Goal: Information Seeking & Learning: Learn about a topic

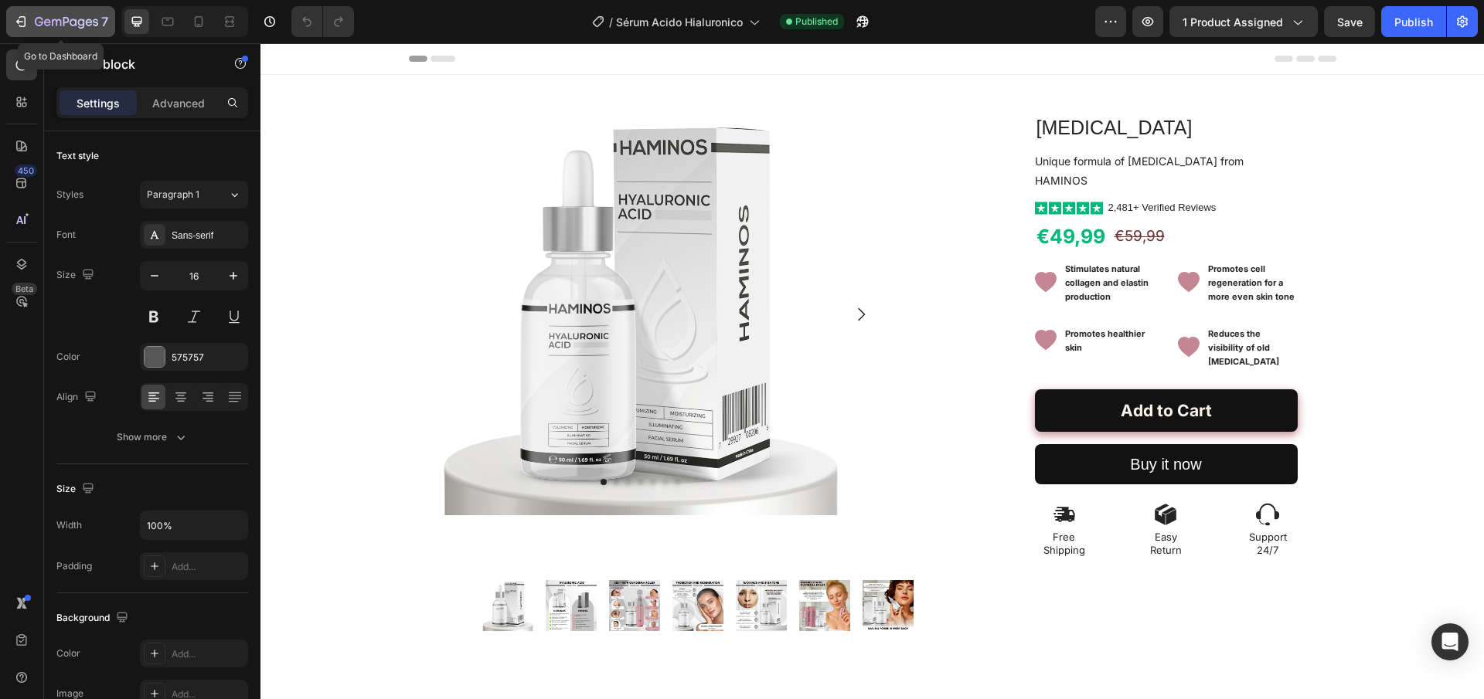
click at [45, 23] on icon "button" at bounding box center [47, 22] width 7 height 7
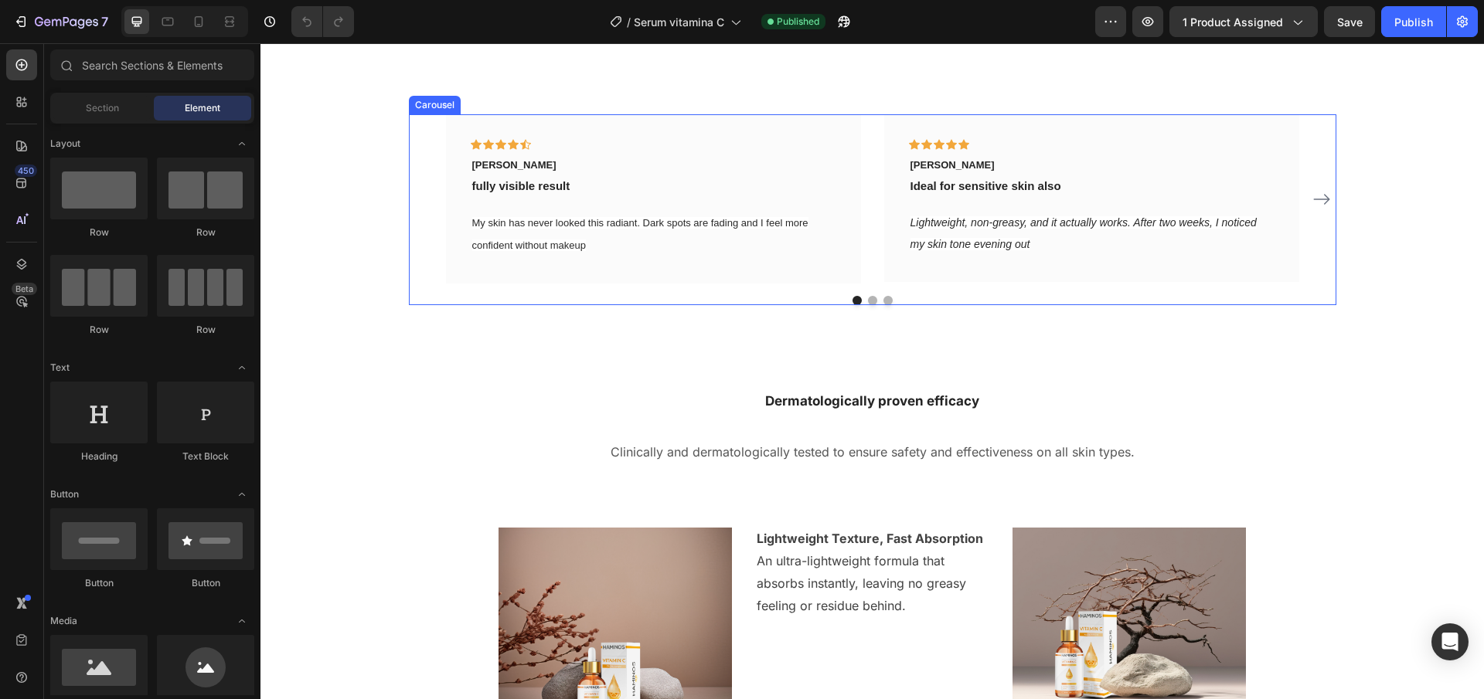
scroll to position [1771, 0]
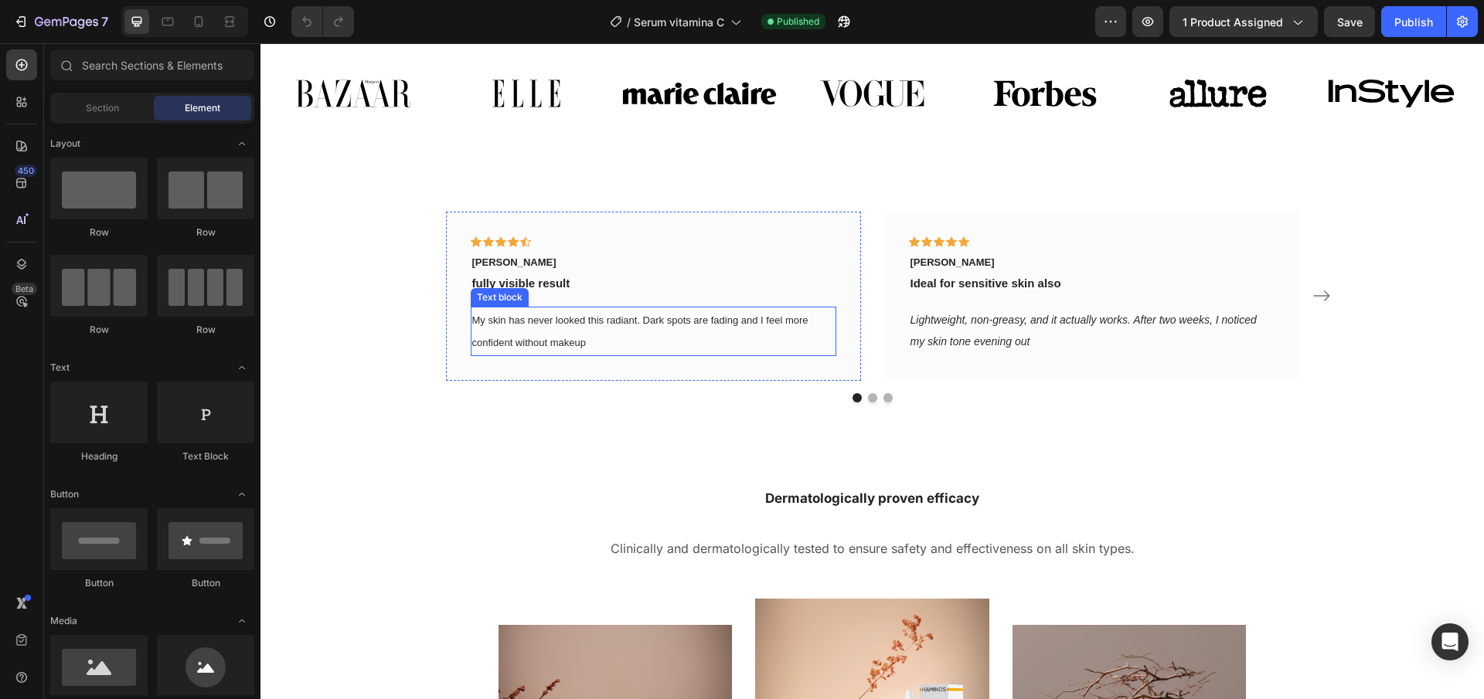
click at [548, 318] on span "My skin has never looked this radiant. Dark spots are fading and I feel more co…" at bounding box center [640, 331] width 336 height 35
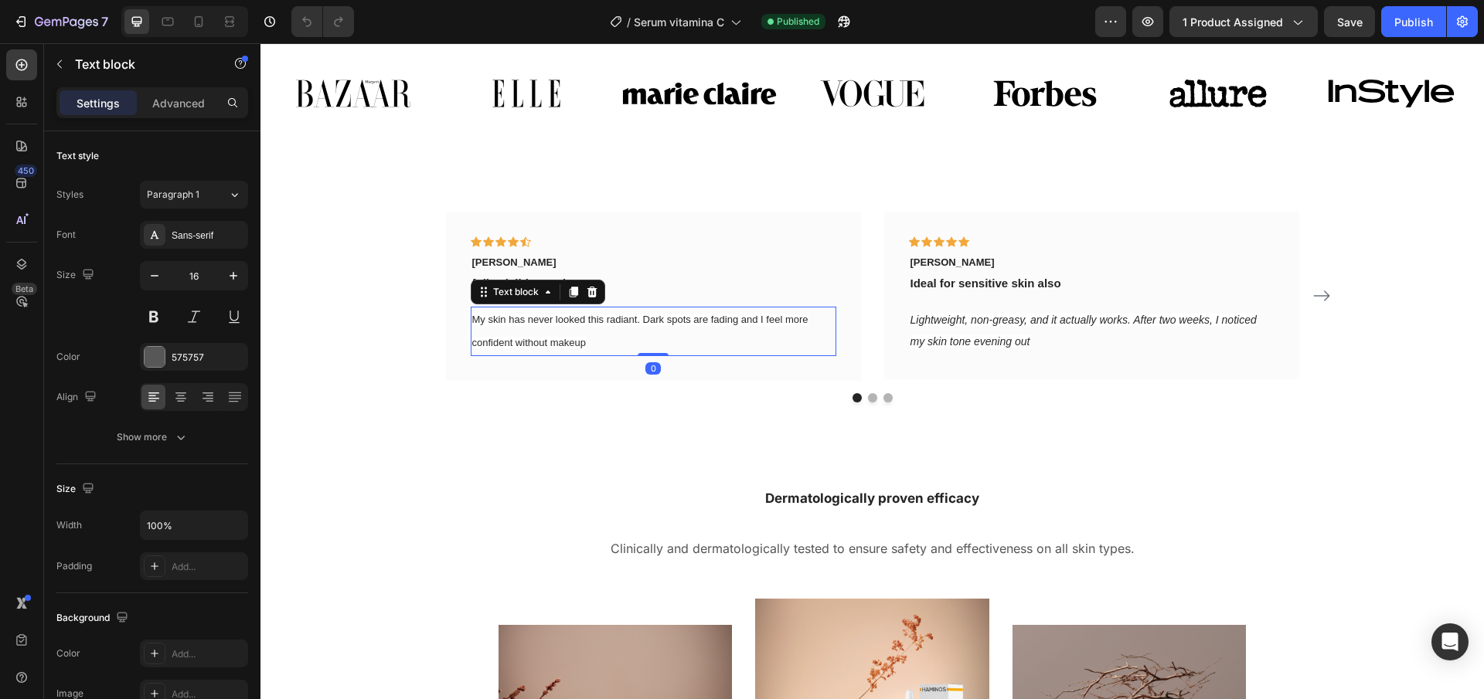
click at [548, 318] on span "My skin has never looked this radiant. Dark spots are fading and I feel more co…" at bounding box center [640, 331] width 336 height 35
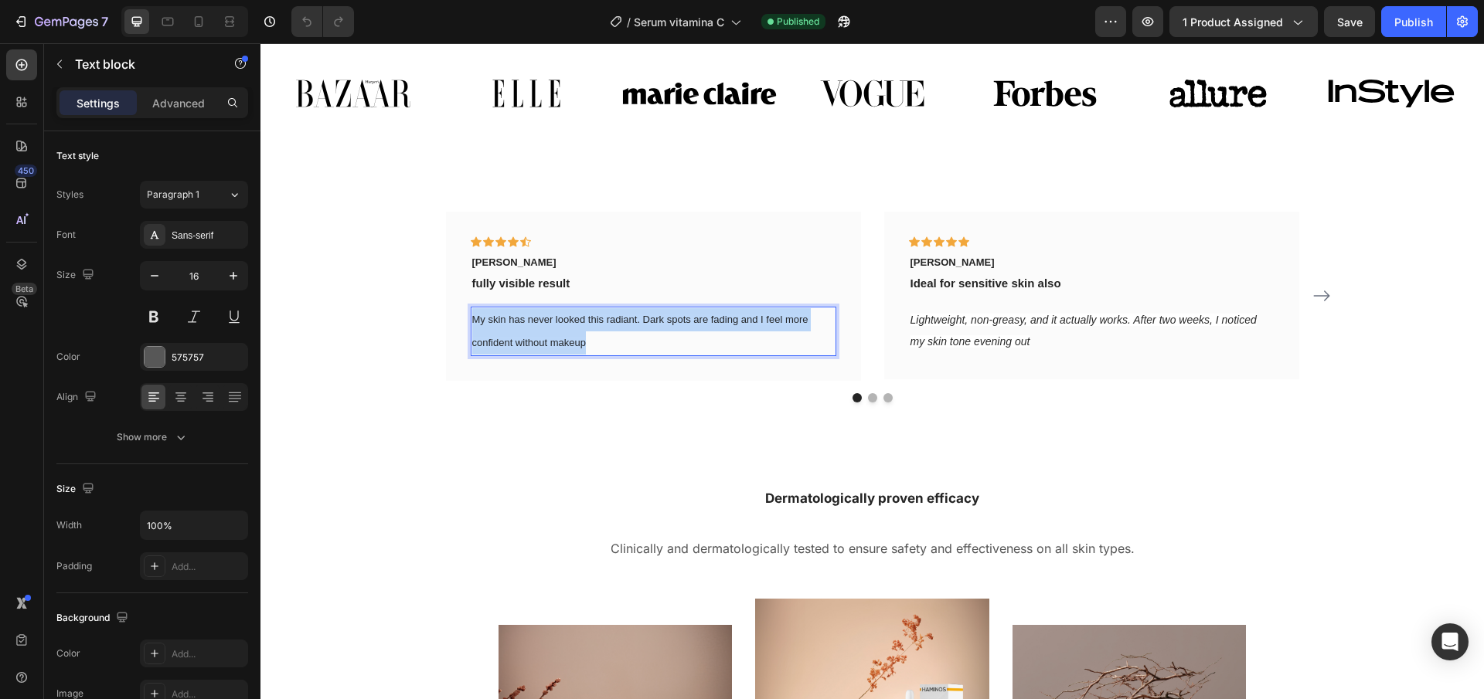
click at [548, 318] on span "My skin has never looked this radiant. Dark spots are fading and I feel more co…" at bounding box center [640, 331] width 336 height 35
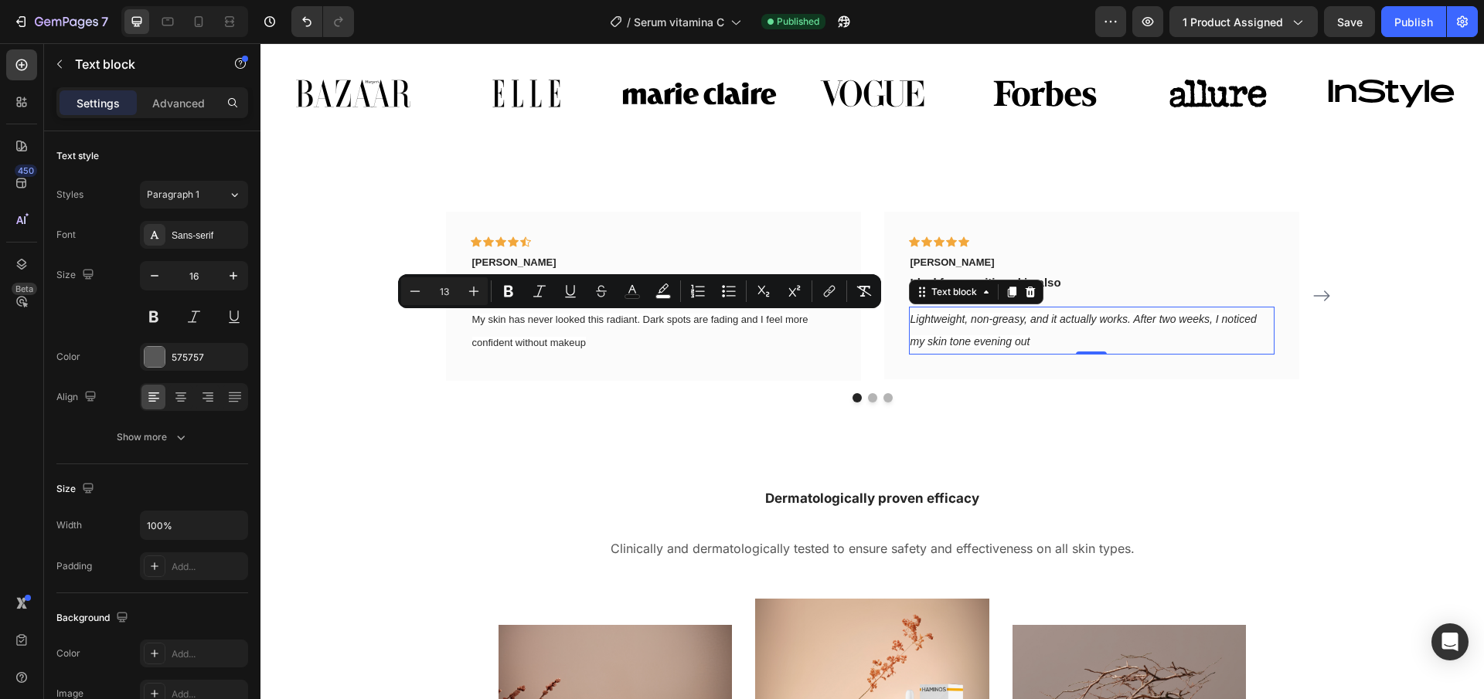
click at [951, 332] on p "Lightweight, non-greasy, and it actually works. After two weeks, I noticed my s…" at bounding box center [1091, 330] width 362 height 45
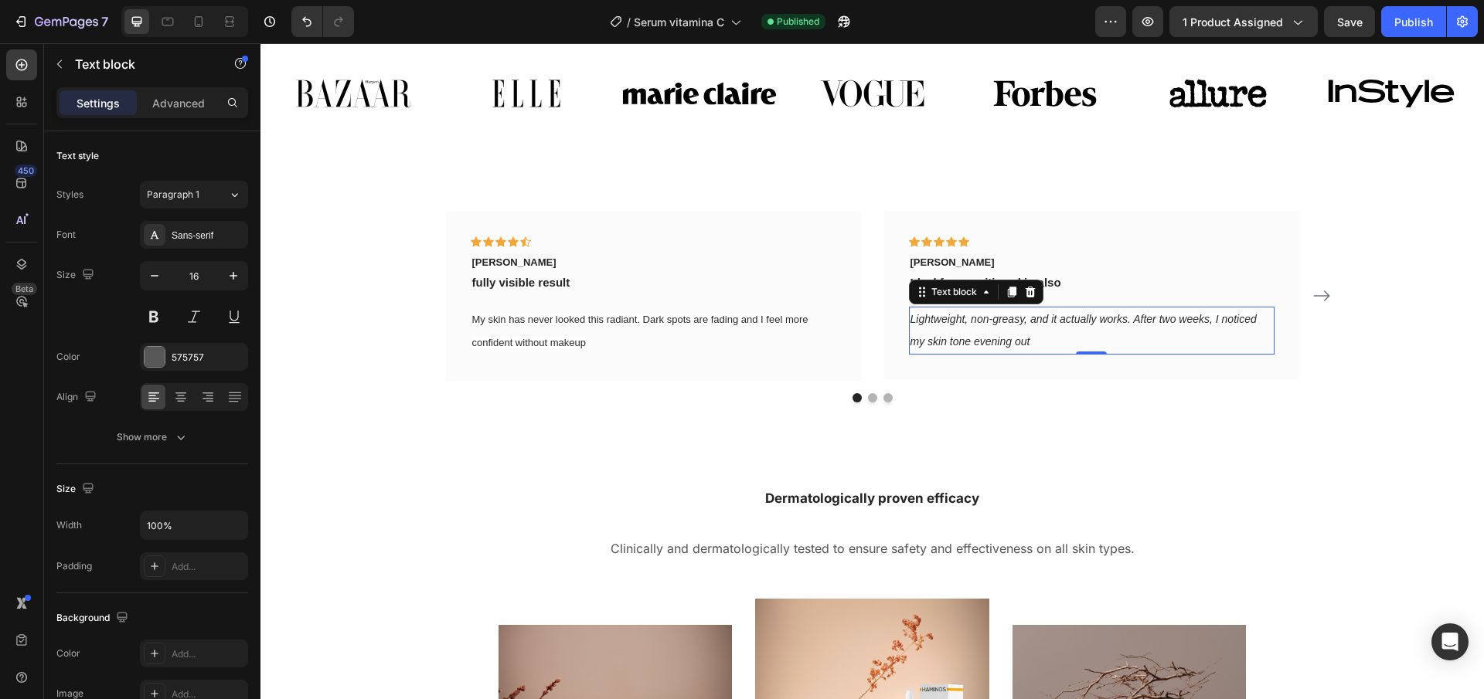
click at [951, 332] on p "Lightweight, non-greasy, and it actually works. After two weeks, I noticed my s…" at bounding box center [1091, 330] width 362 height 45
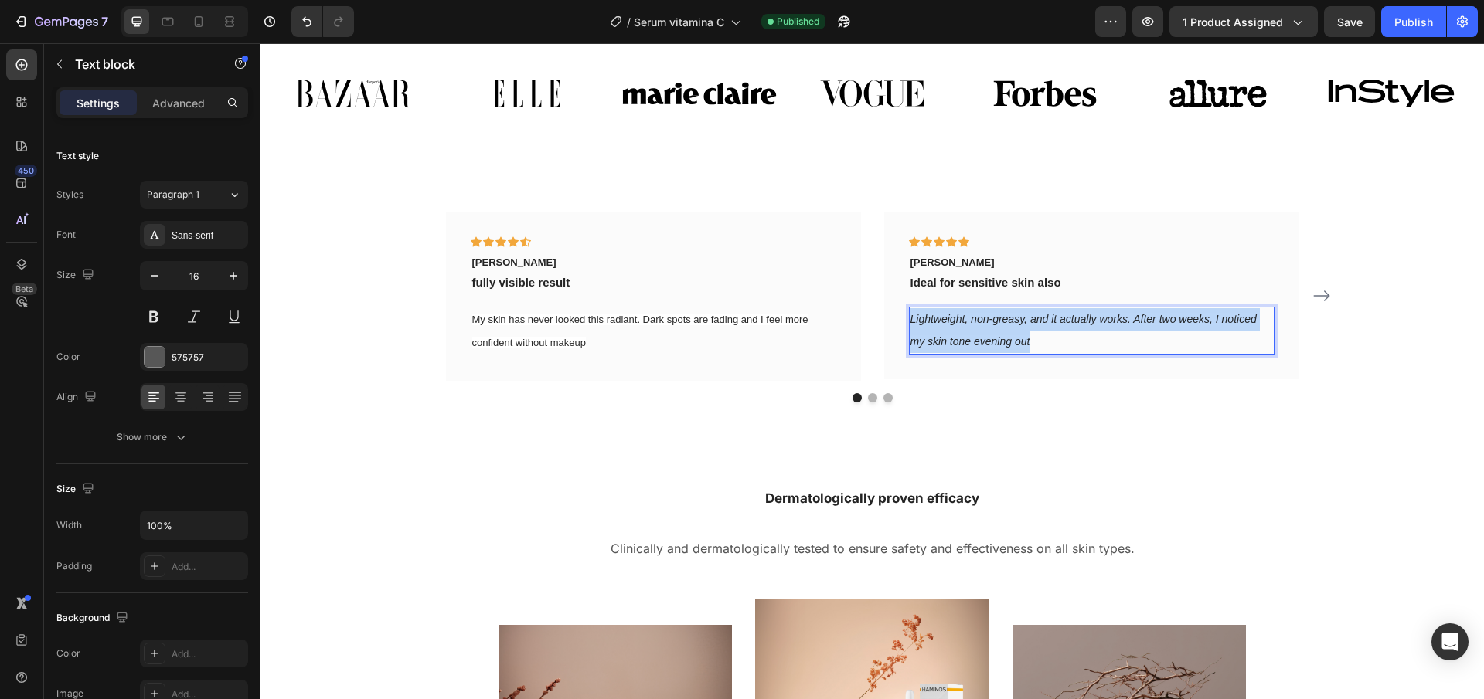
click at [951, 332] on p "Lightweight, non-greasy, and it actually works. After two weeks, I noticed my s…" at bounding box center [1091, 330] width 362 height 45
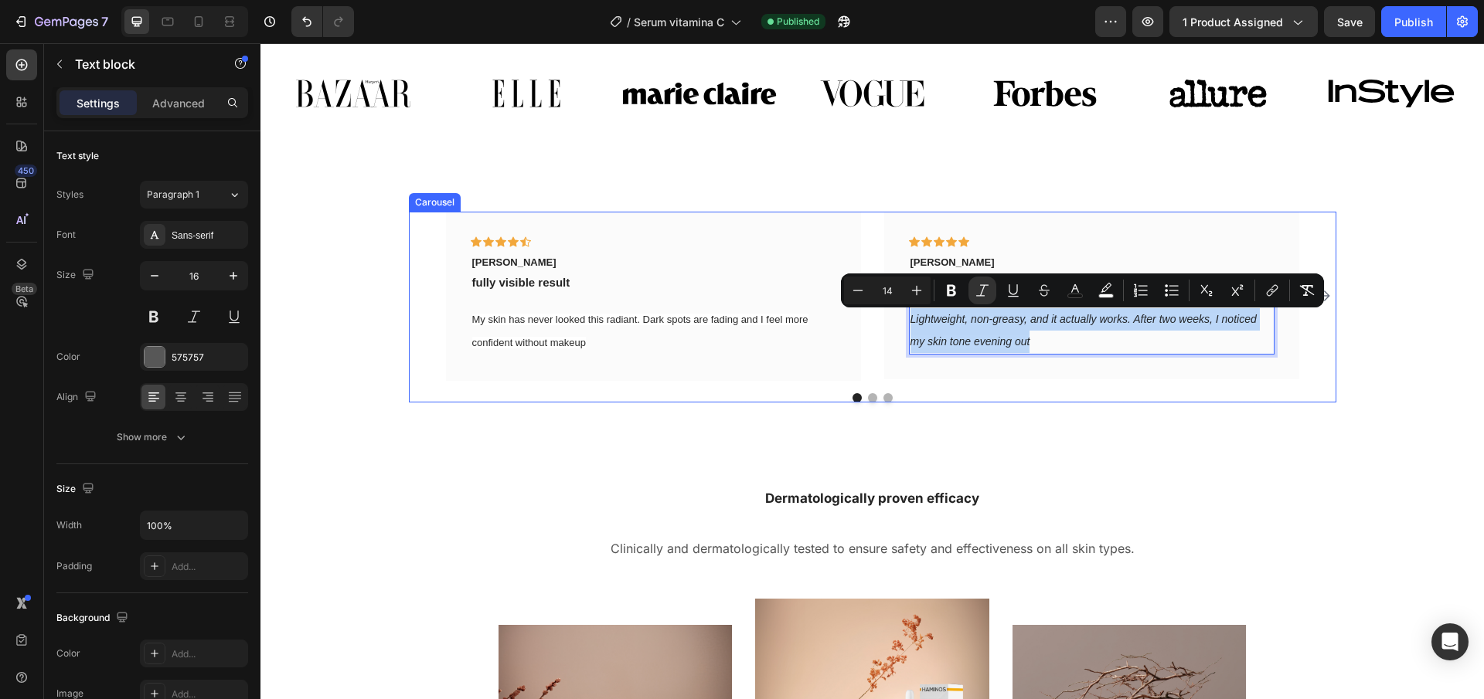
click at [1328, 298] on icon "Carousel Next Arrow" at bounding box center [1321, 296] width 19 height 19
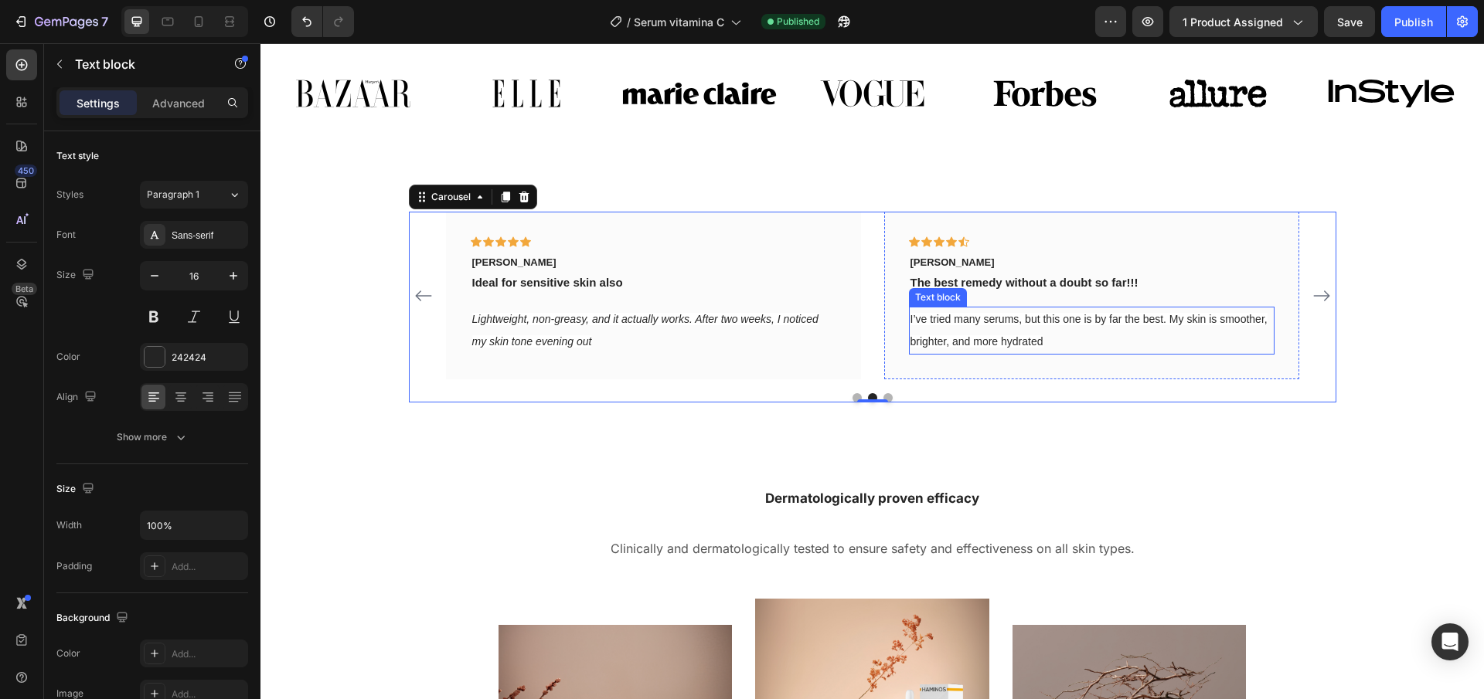
click at [1022, 328] on p "I’ve tried many serums, but this one is by far the best. My skin is smoother, b…" at bounding box center [1091, 330] width 362 height 45
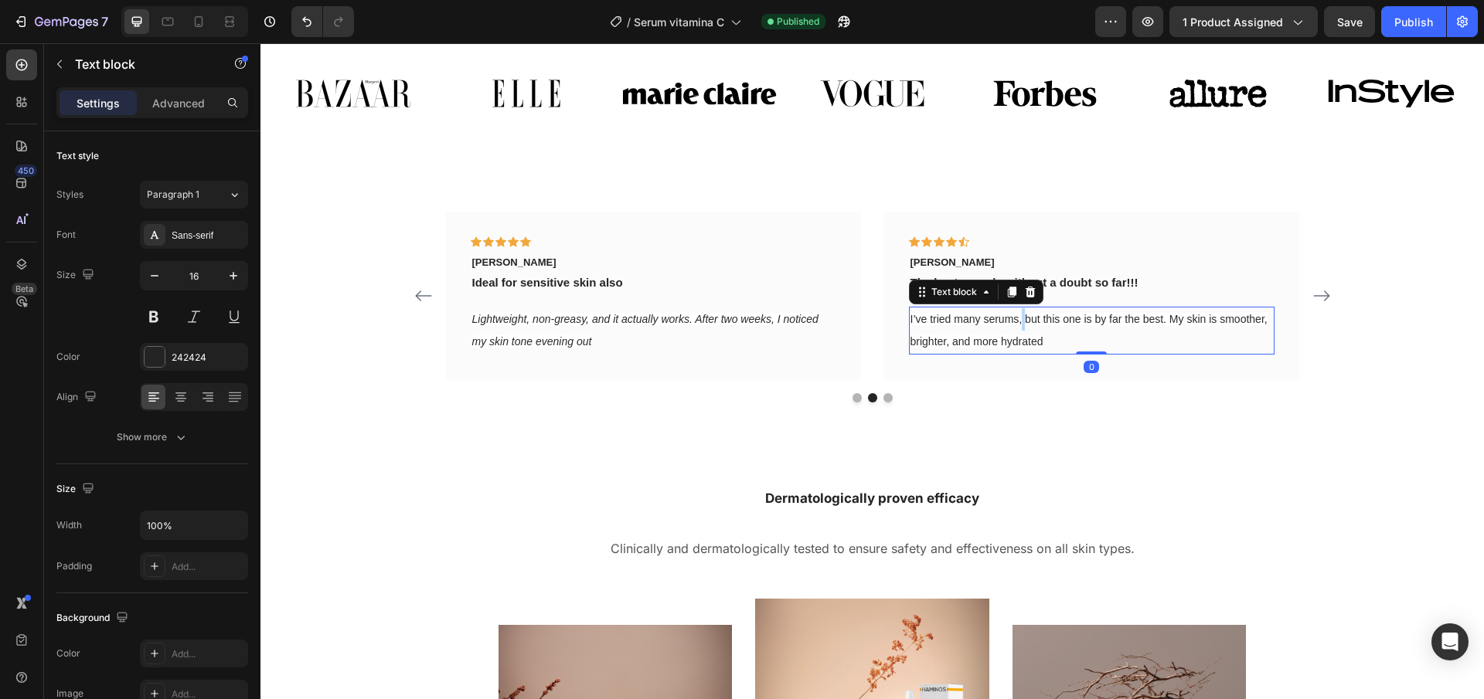
click at [1022, 328] on p "I’ve tried many serums, but this one is by far the best. My skin is smoother, b…" at bounding box center [1091, 330] width 362 height 45
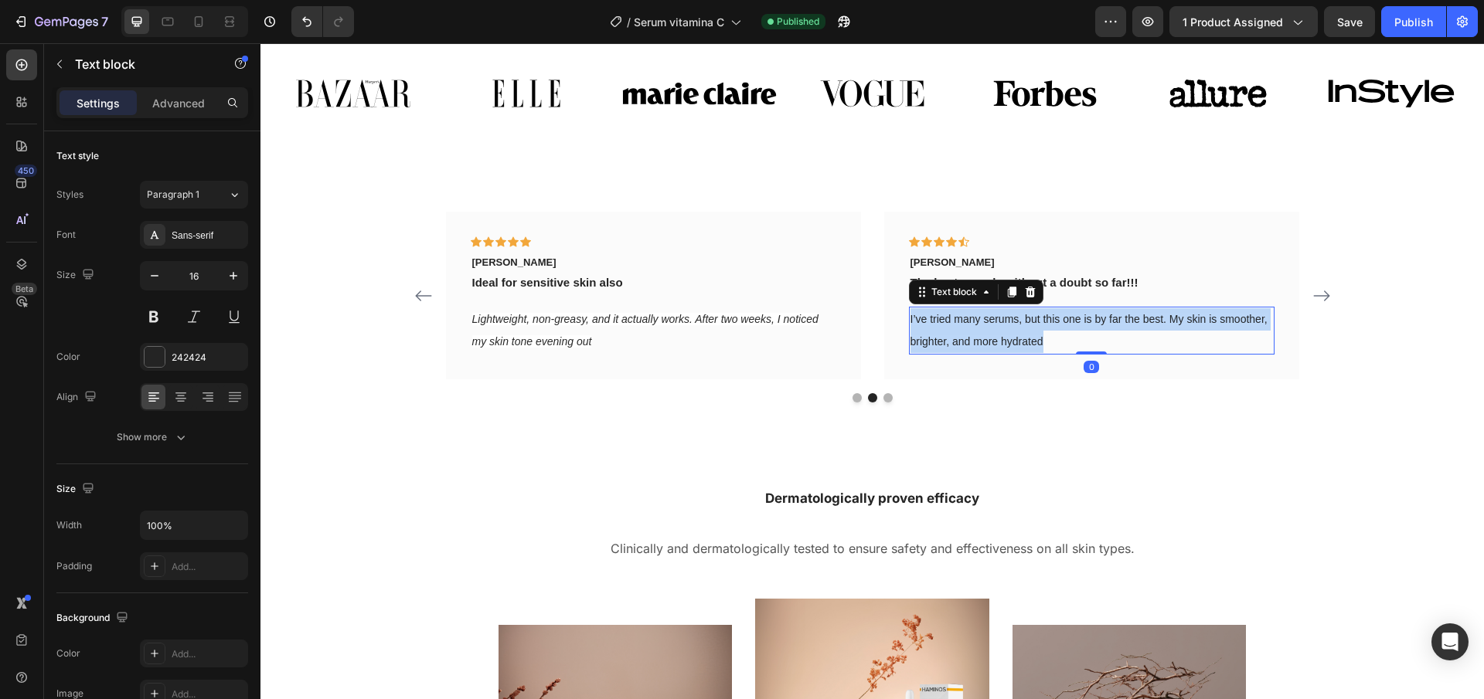
click at [1022, 328] on p "I’ve tried many serums, but this one is by far the best. My skin is smoother, b…" at bounding box center [1091, 330] width 362 height 45
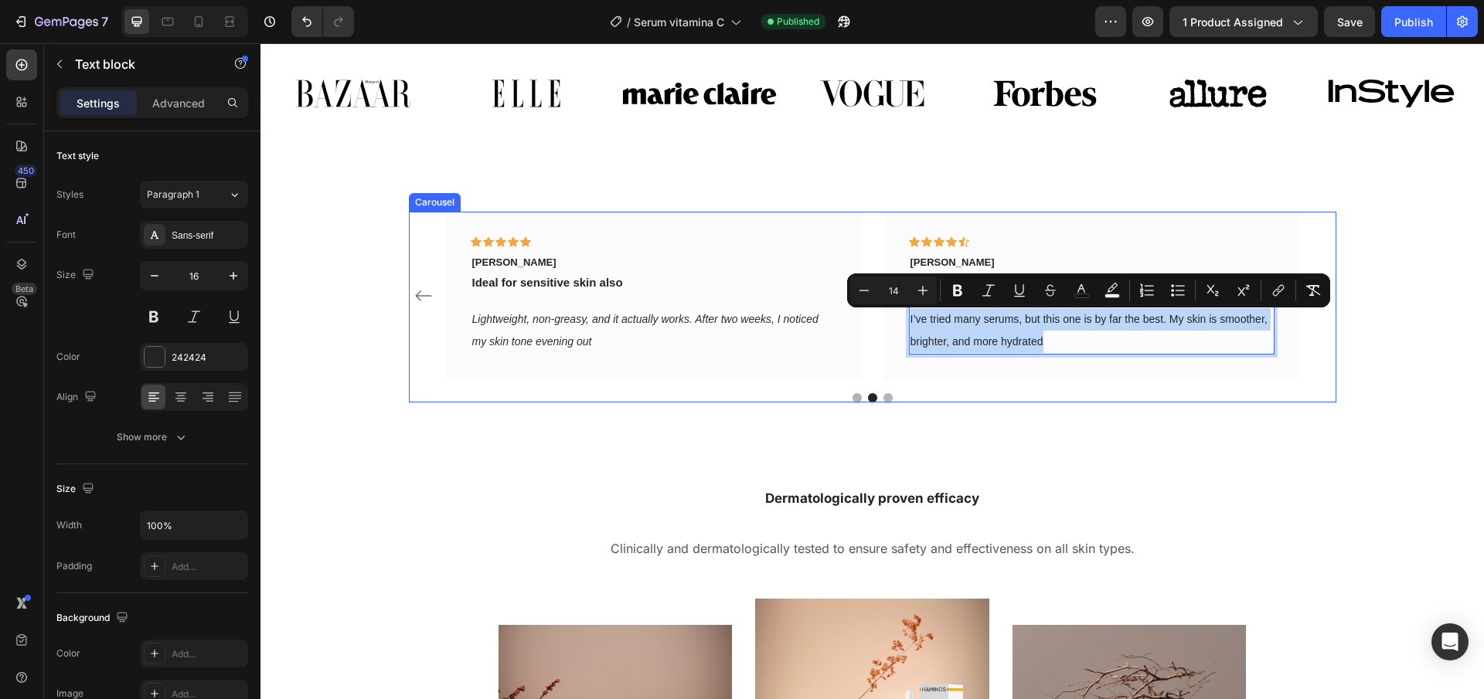
click at [1386, 325] on div "Icon Icon Icon Icon Icon Row [PERSON_NAME] Text block fully visible result Text…" at bounding box center [872, 307] width 1200 height 191
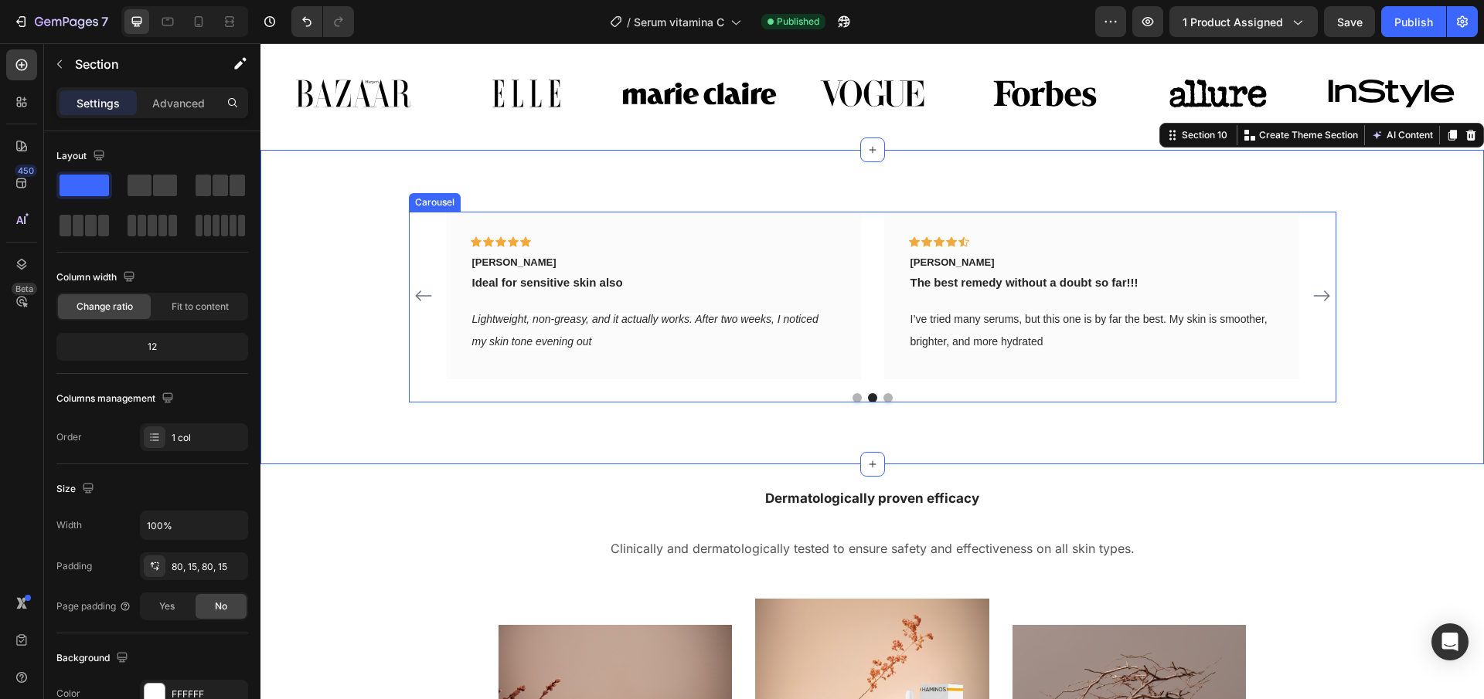
click at [1327, 304] on icon "Carousel Next Arrow" at bounding box center [1321, 296] width 19 height 19
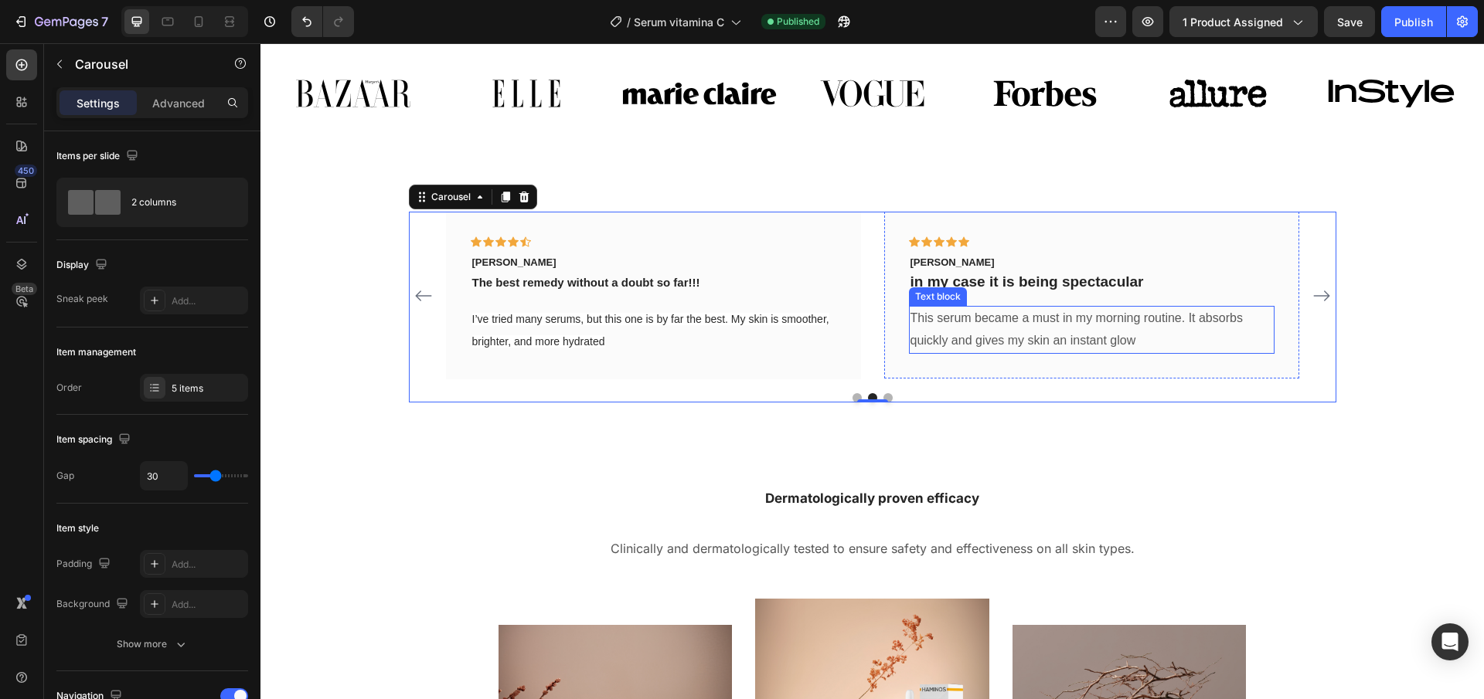
click at [957, 325] on p "This serum became a must in my morning routine. It absorbs quickly and gives my…" at bounding box center [1091, 330] width 362 height 45
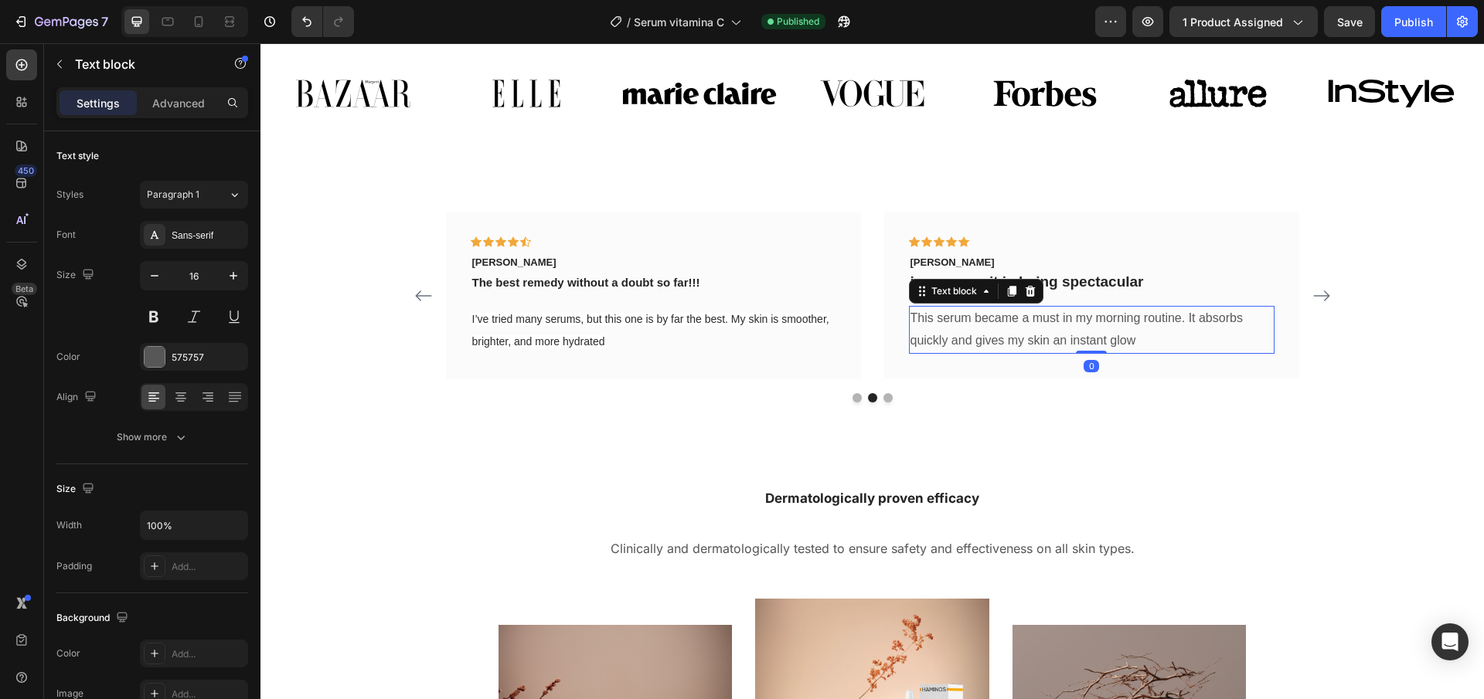
click at [957, 325] on p "This serum became a must in my morning routine. It absorbs quickly and gives my…" at bounding box center [1091, 330] width 362 height 45
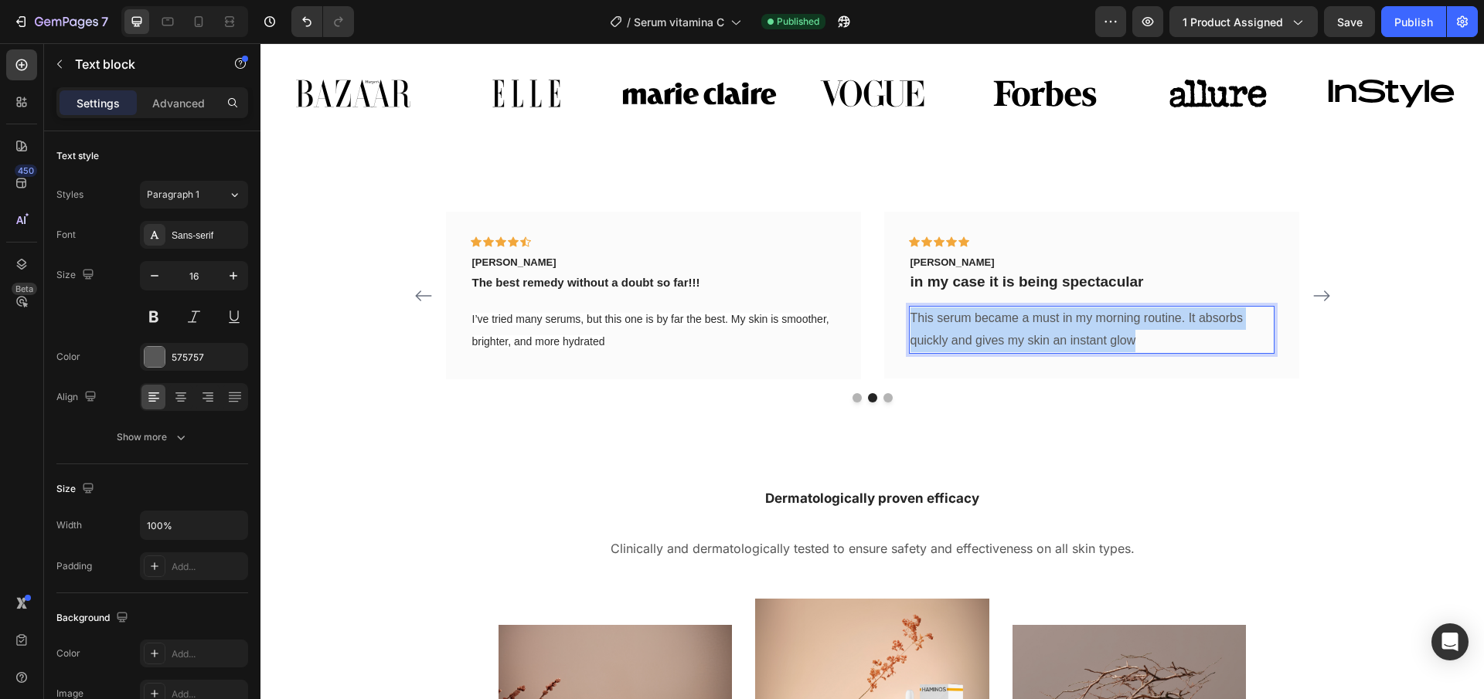
click at [957, 325] on p "This serum became a must in my morning routine. It absorbs quickly and gives my…" at bounding box center [1091, 330] width 362 height 45
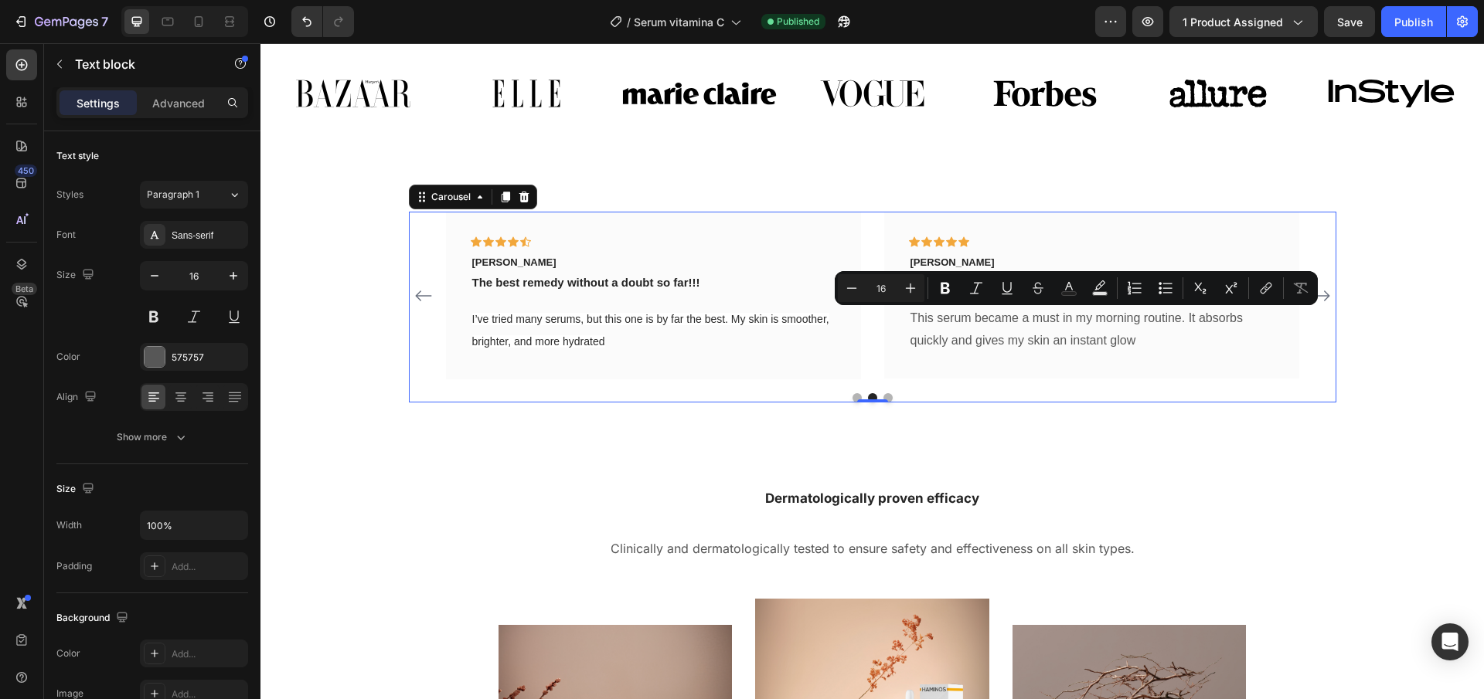
click at [1331, 296] on button "Carousel Next Arrow" at bounding box center [1321, 296] width 25 height 25
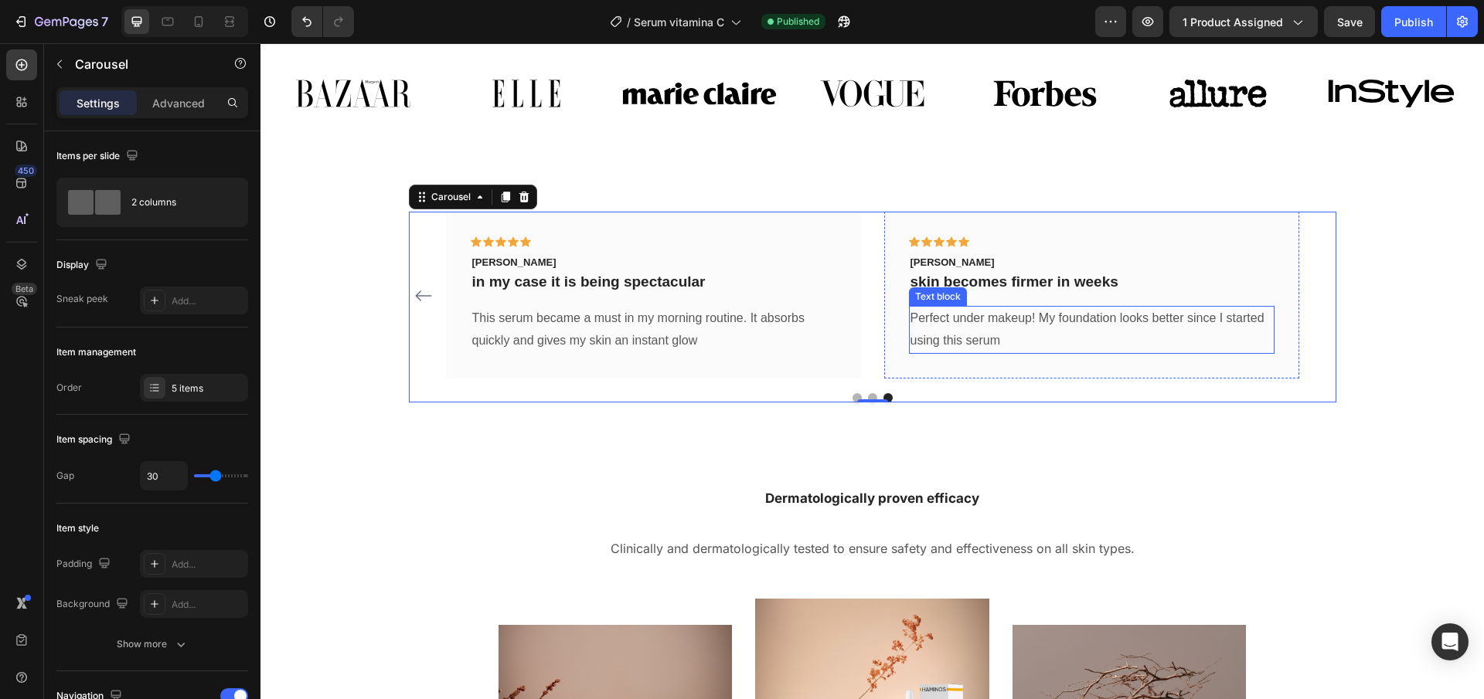
click at [1030, 323] on p "Perfect under makeup! My foundation looks better since I started using this ser…" at bounding box center [1091, 330] width 362 height 45
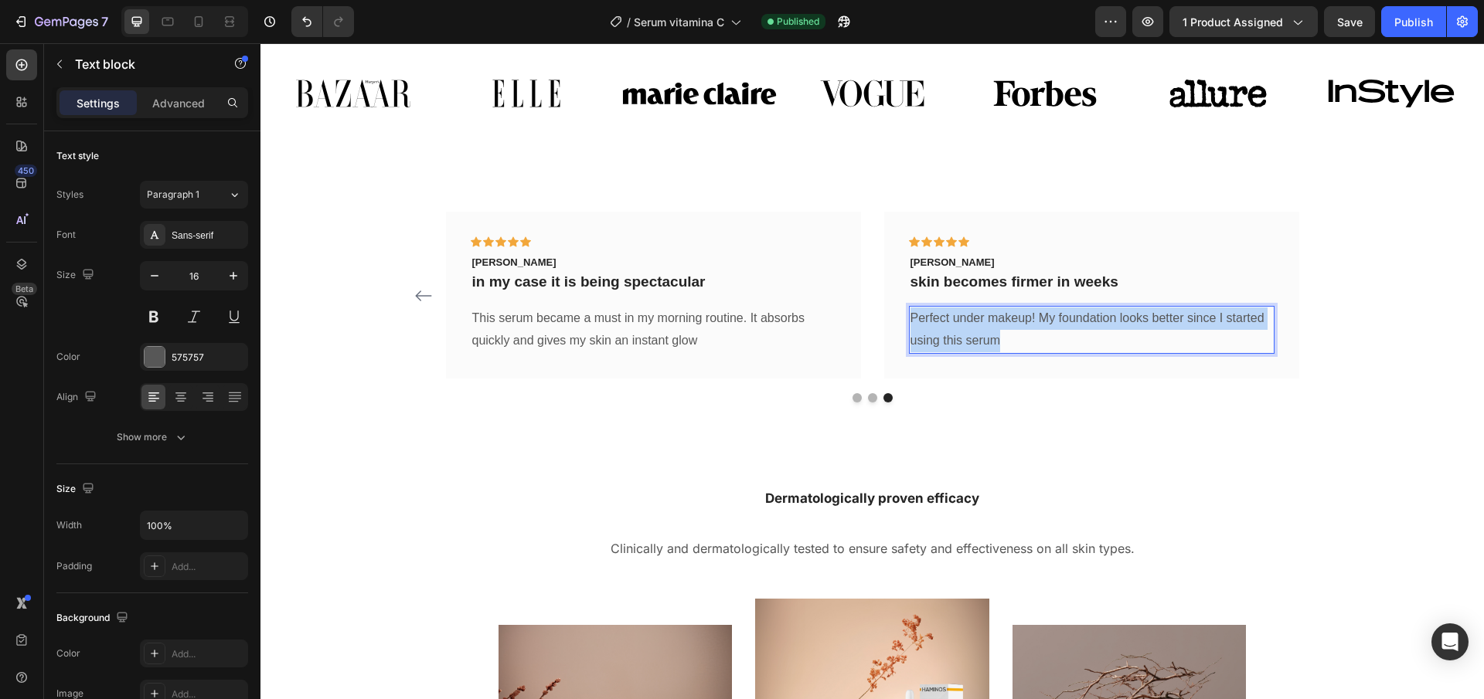
click at [1030, 323] on p "Perfect under makeup! My foundation looks better since I started using this ser…" at bounding box center [1091, 330] width 362 height 45
